Goal: Information Seeking & Learning: Find specific fact

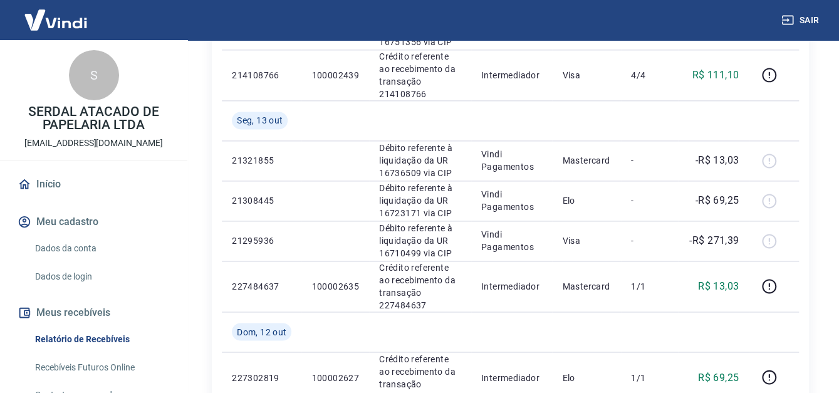
scroll to position [1128, 0]
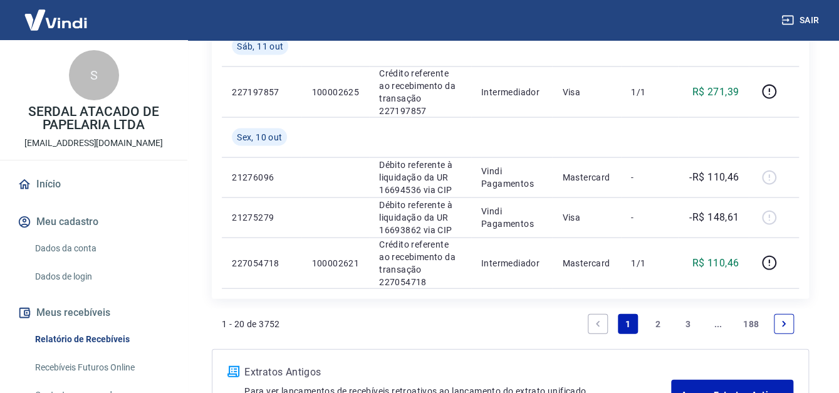
click at [653, 321] on link "2" at bounding box center [658, 324] width 20 height 20
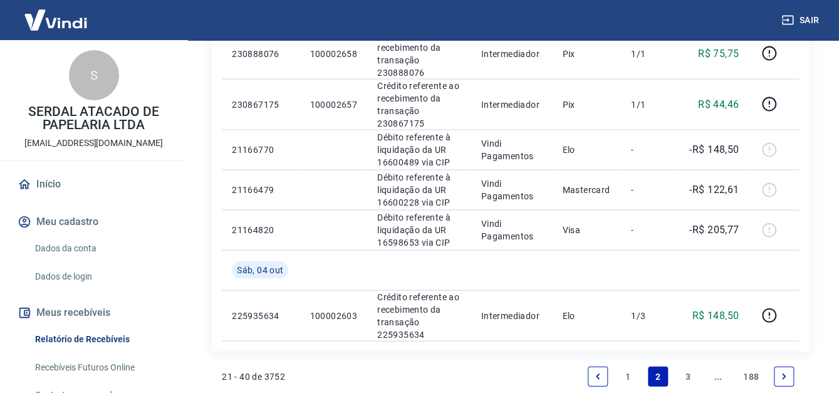
scroll to position [1128, 0]
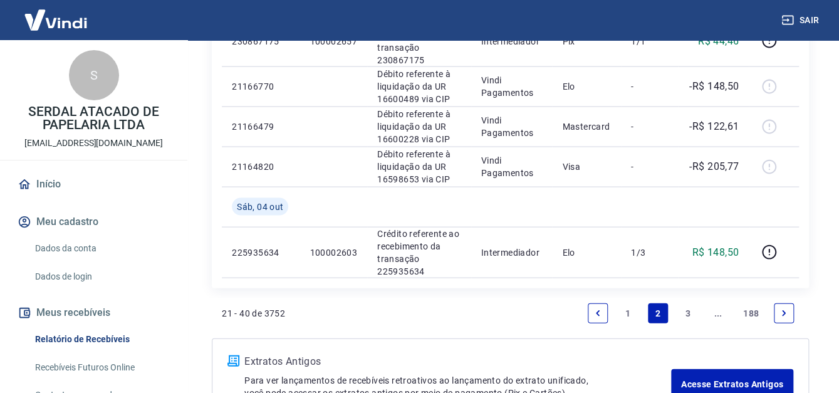
click at [625, 308] on link "1" at bounding box center [628, 313] width 20 height 20
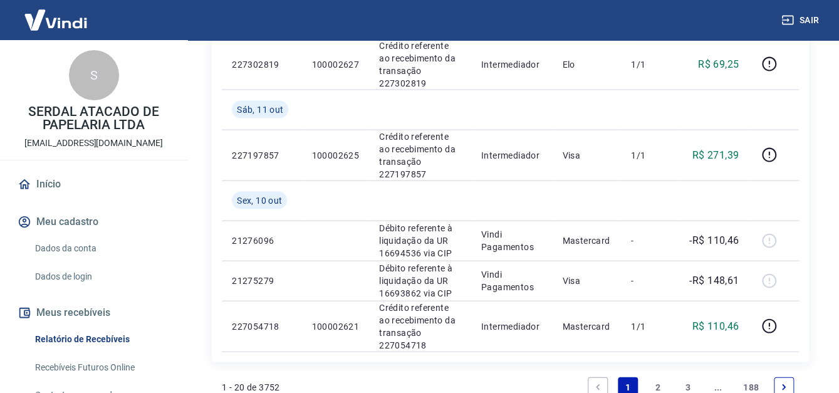
scroll to position [1128, 0]
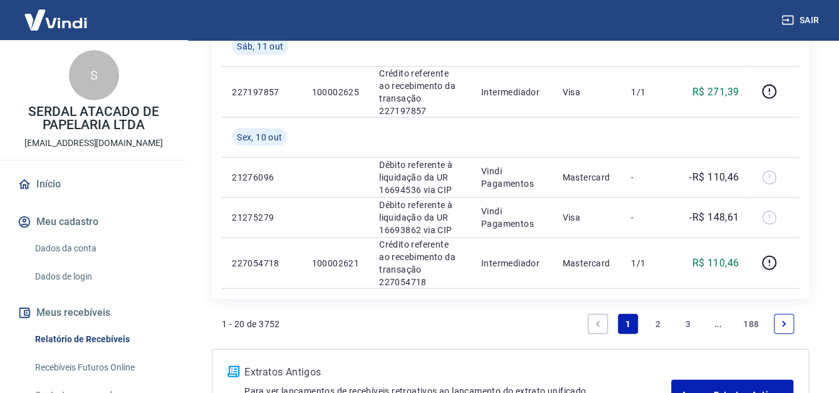
click at [657, 321] on link "2" at bounding box center [658, 324] width 20 height 20
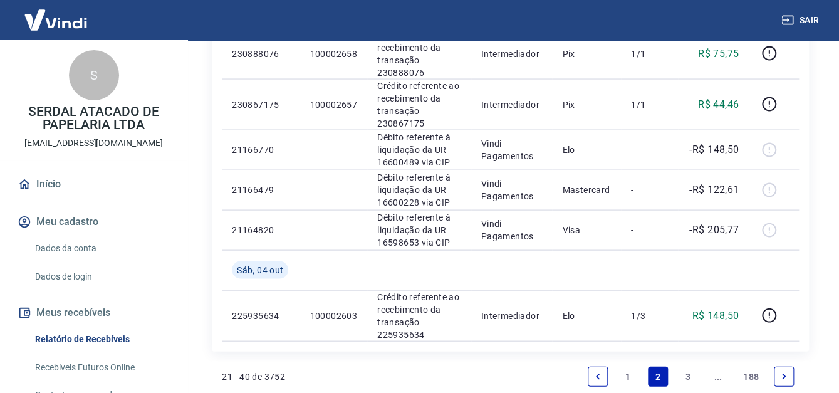
scroll to position [1128, 0]
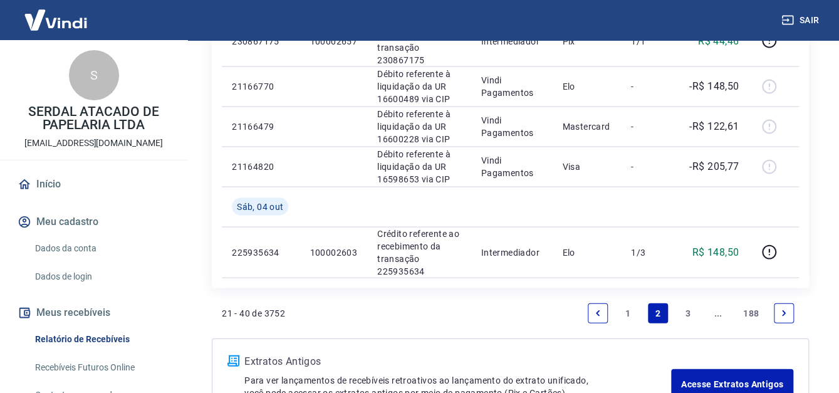
click at [684, 312] on link "3" at bounding box center [688, 313] width 20 height 20
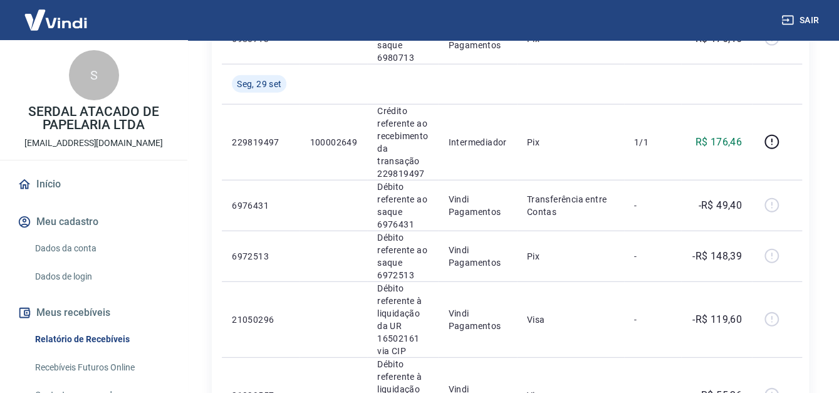
scroll to position [1691, 0]
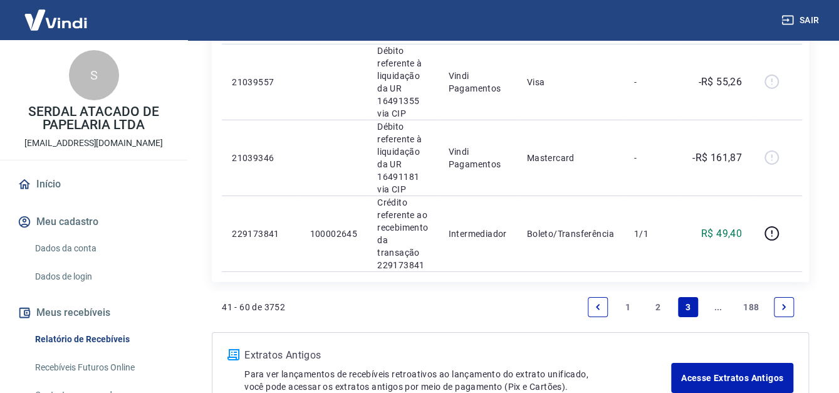
click at [660, 302] on link "2" at bounding box center [658, 307] width 20 height 20
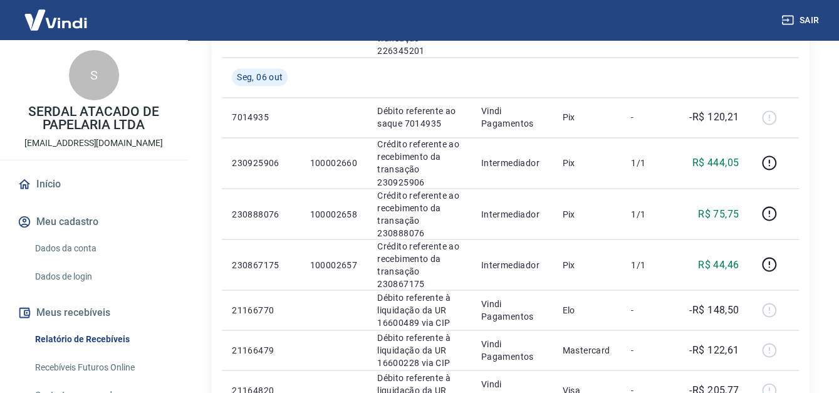
scroll to position [1218, 0]
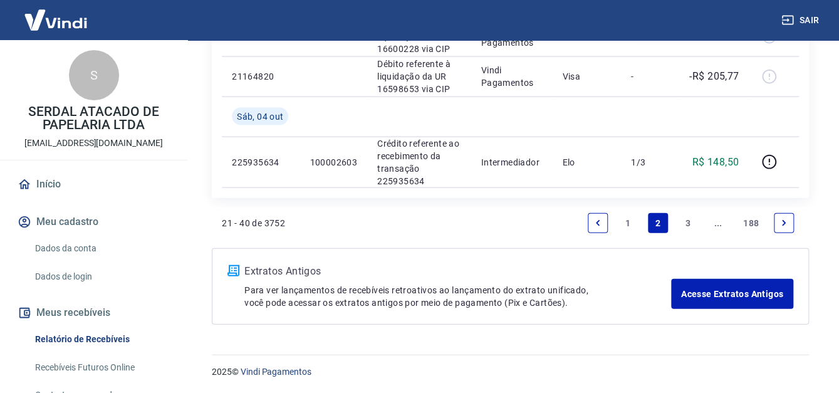
click at [629, 217] on link "1" at bounding box center [628, 223] width 20 height 20
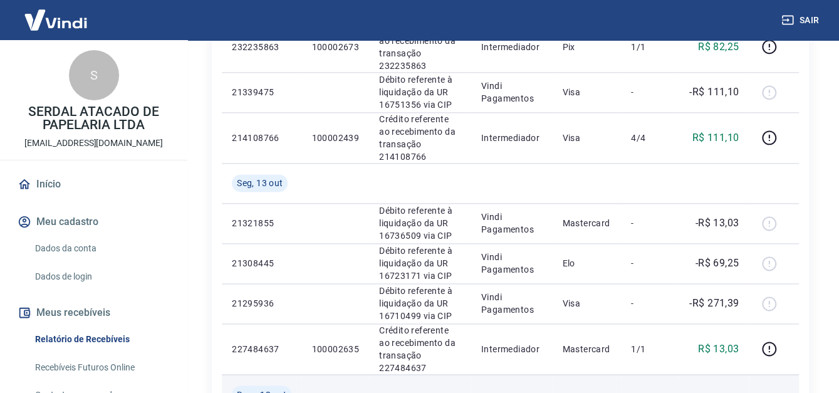
scroll to position [1065, 0]
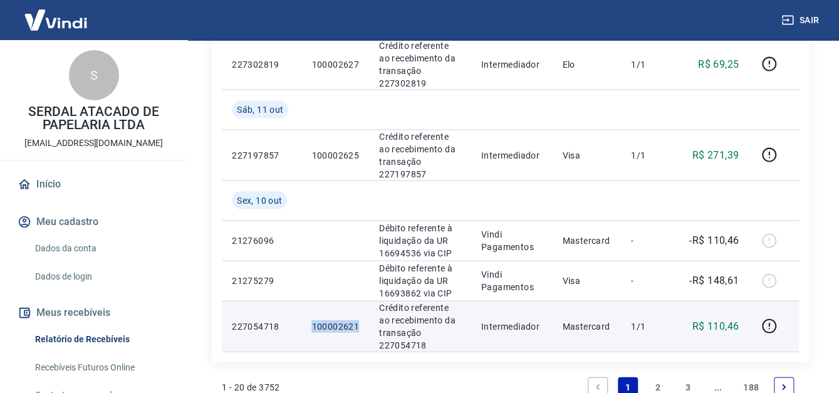
drag, startPoint x: 313, startPoint y: 326, endPoint x: 356, endPoint y: 328, distance: 42.6
click at [356, 328] on p "100002621" at bounding box center [335, 326] width 48 height 13
copy p "100002621"
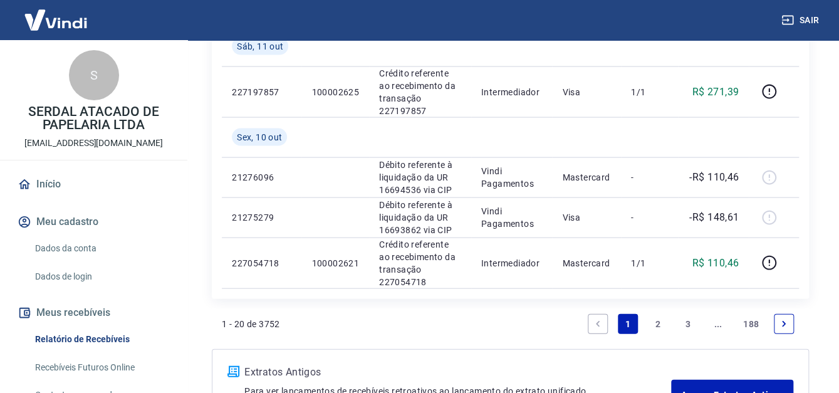
click at [657, 330] on link "2" at bounding box center [658, 324] width 20 height 20
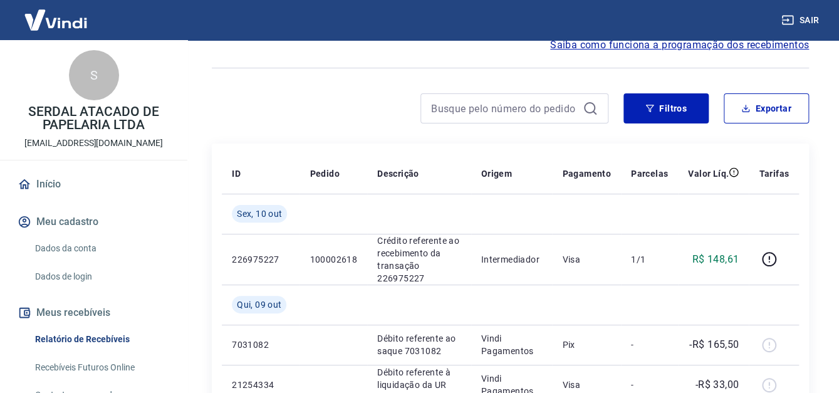
scroll to position [125, 0]
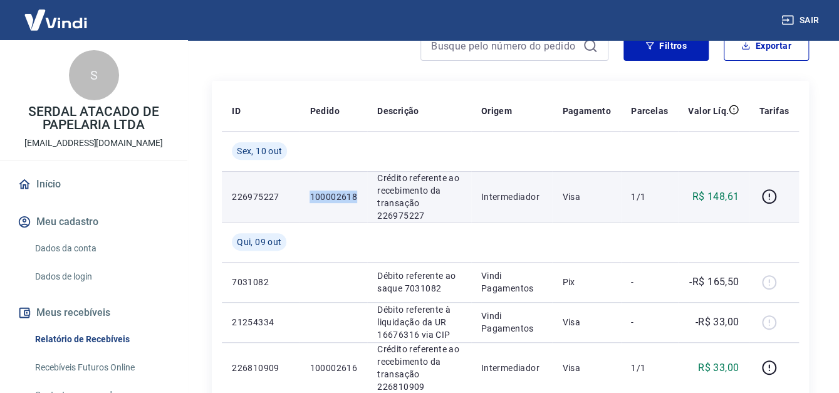
drag, startPoint x: 307, startPoint y: 197, endPoint x: 364, endPoint y: 199, distance: 57.0
click at [364, 199] on td "100002618" at bounding box center [333, 196] width 68 height 51
copy p "100002618"
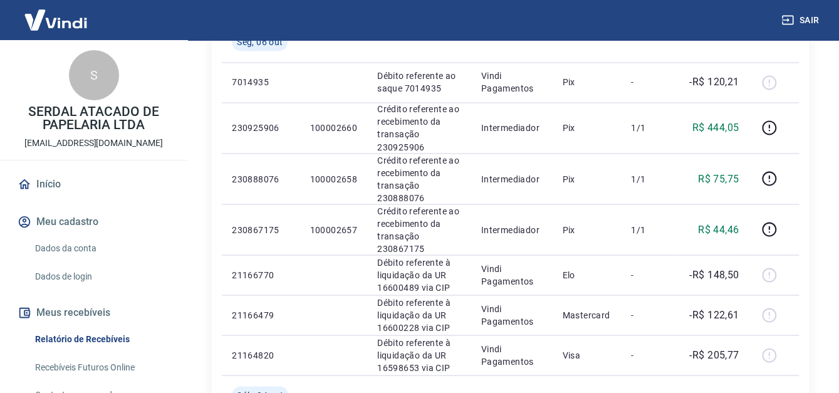
scroll to position [1218, 0]
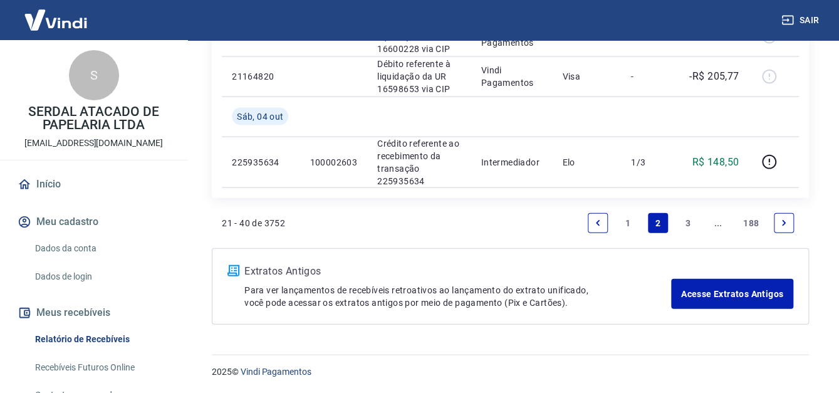
click at [624, 222] on link "1" at bounding box center [628, 223] width 20 height 20
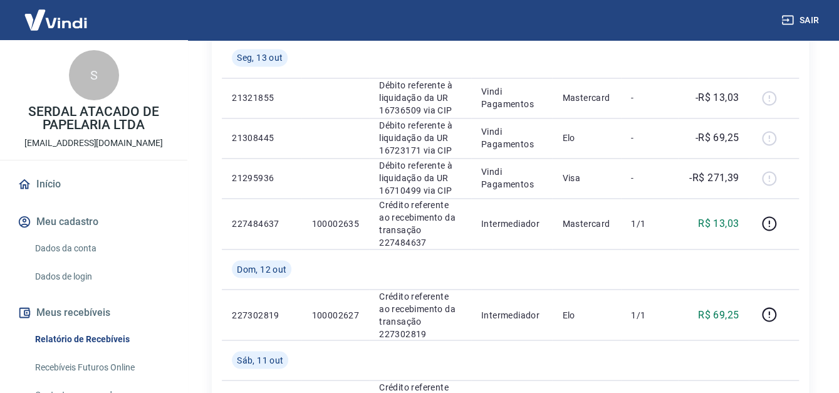
scroll to position [940, 0]
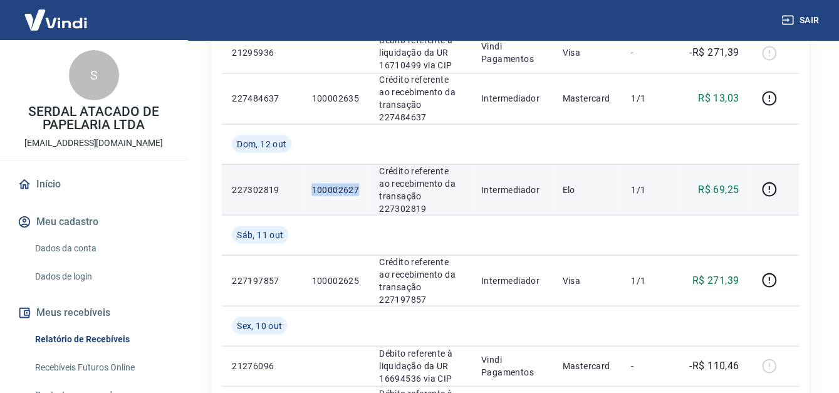
drag, startPoint x: 361, startPoint y: 192, endPoint x: 313, endPoint y: 184, distance: 49.5
click at [309, 192] on td "100002627" at bounding box center [335, 189] width 68 height 51
copy p "100002627"
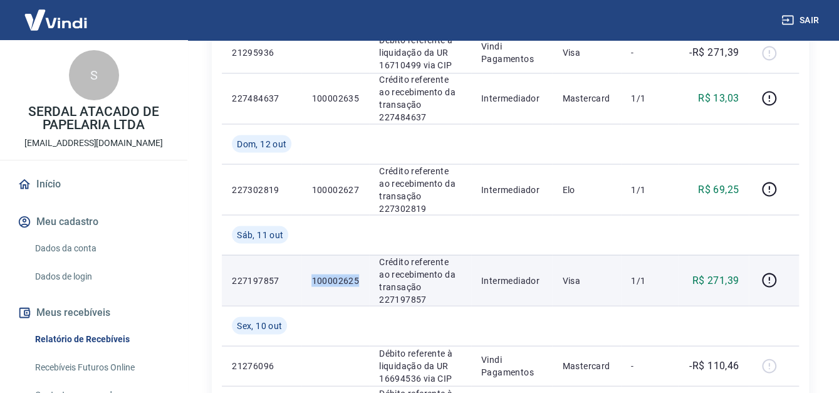
drag, startPoint x: 363, startPoint y: 276, endPoint x: 304, endPoint y: 283, distance: 59.2
click at [304, 283] on td "100002625" at bounding box center [335, 279] width 68 height 51
copy p "100002625"
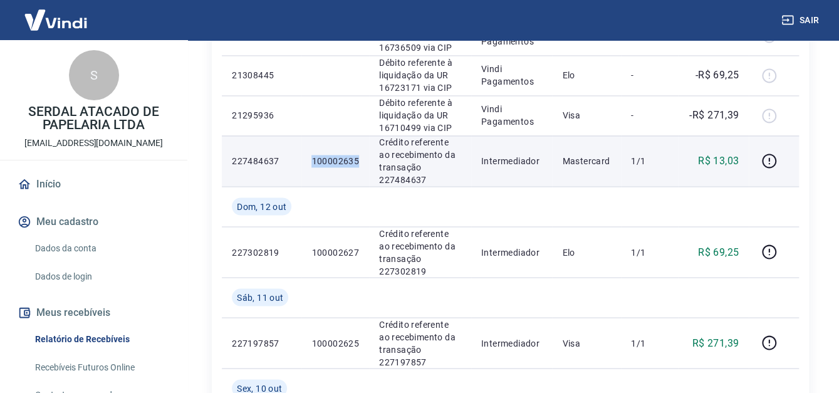
drag, startPoint x: 313, startPoint y: 163, endPoint x: 361, endPoint y: 162, distance: 48.9
click at [361, 162] on td "100002635" at bounding box center [335, 160] width 68 height 51
copy p "100002635"
